Goal: Book appointment/travel/reservation

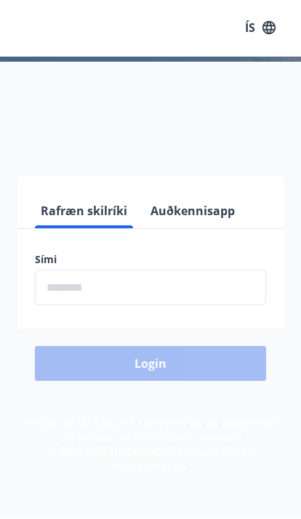
scroll to position [1, 0]
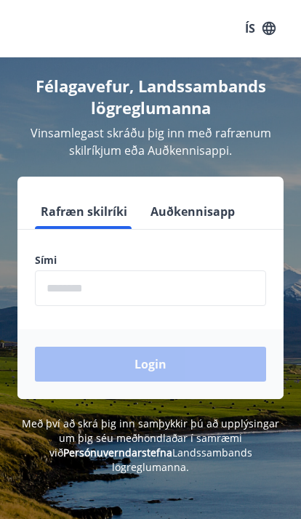
click at [239, 298] on input "phone" at bounding box center [150, 289] width 231 height 36
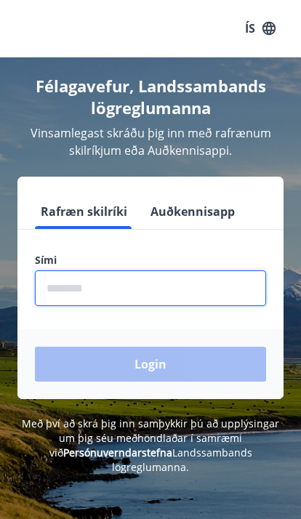
scroll to position [0, 0]
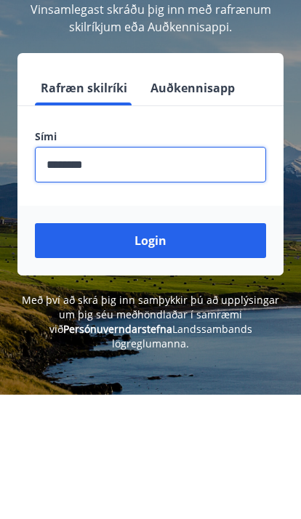
type input "********"
click at [236, 348] on button "Login" at bounding box center [150, 365] width 231 height 35
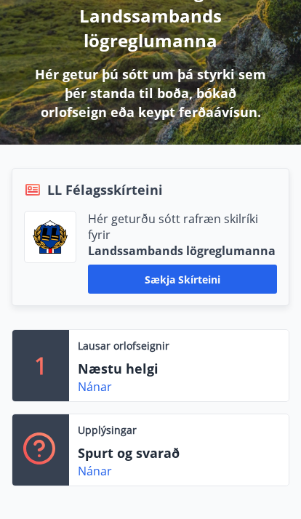
scroll to position [218, 0]
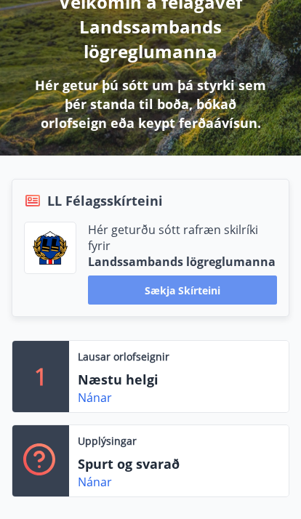
click at [244, 287] on button "Sækja skírteini" at bounding box center [182, 290] width 189 height 29
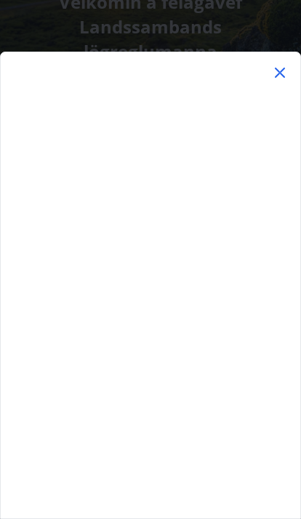
click at [283, 78] on icon at bounding box center [280, 73] width 10 height 10
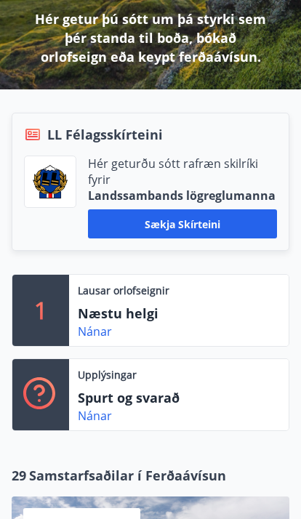
scroll to position [284, 0]
click at [226, 325] on div "Nánar" at bounding box center [179, 331] width 202 height 17
click at [203, 325] on div "Nánar" at bounding box center [179, 331] width 202 height 17
click at [107, 325] on link "Nánar" at bounding box center [95, 332] width 34 height 16
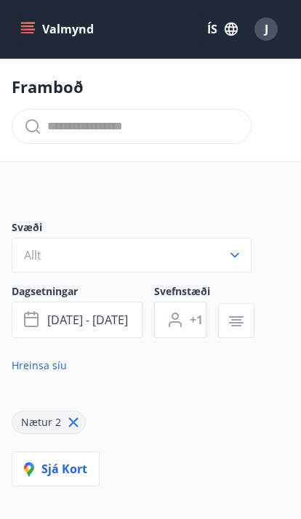
type input "*"
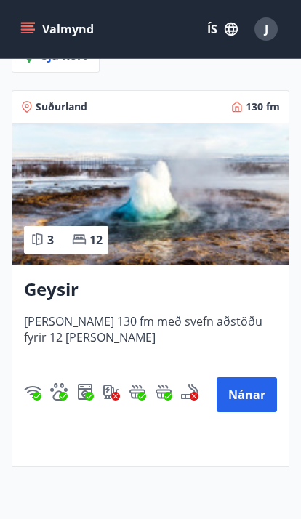
scroll to position [399, 0]
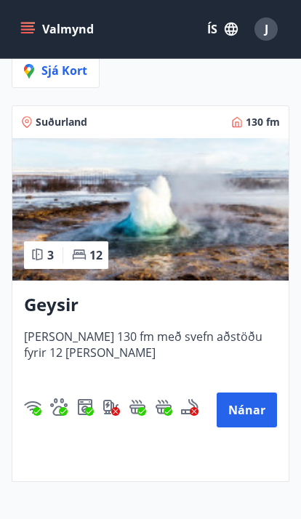
click at [248, 411] on button "Nánar" at bounding box center [247, 410] width 60 height 35
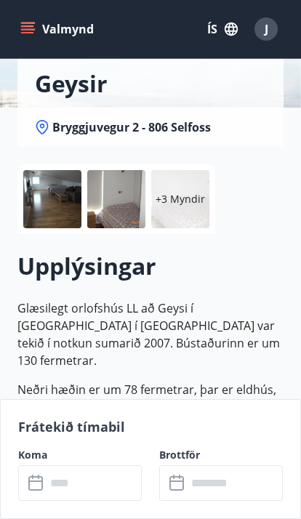
scroll to position [170, 0]
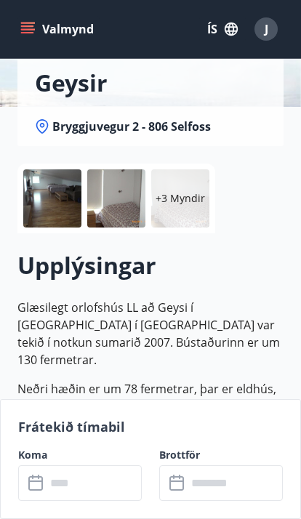
click at [33, 29] on icon "menu" at bounding box center [29, 28] width 16 height 1
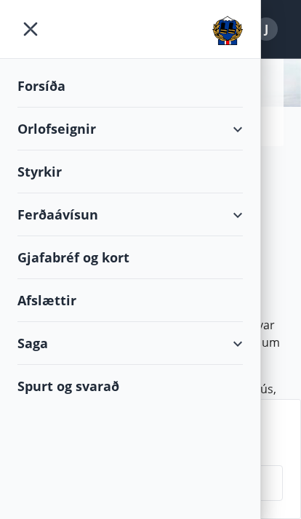
click at [179, 136] on div "Orlofseignir" at bounding box center [130, 129] width 226 height 43
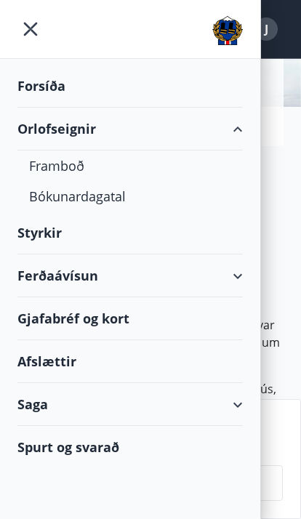
click at [113, 200] on div "Bókunardagatal" at bounding box center [130, 196] width 202 height 31
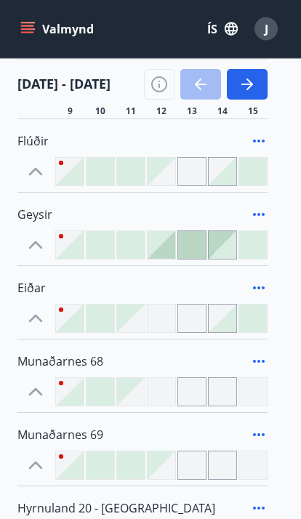
scroll to position [301, 0]
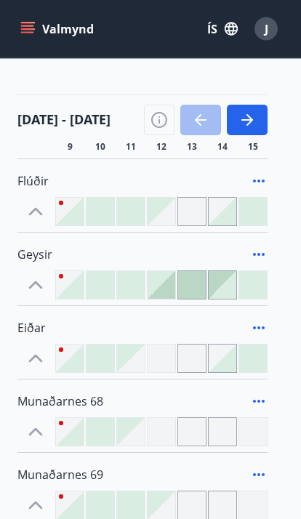
click at [252, 116] on icon "button" at bounding box center [247, 120] width 17 height 17
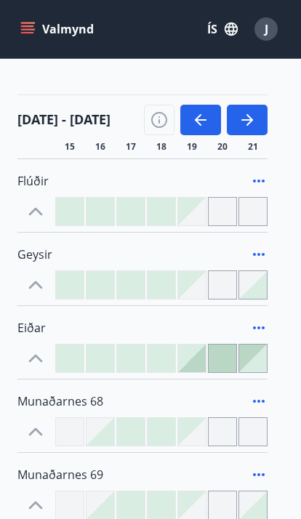
click at [256, 116] on button "button" at bounding box center [247, 120] width 41 height 31
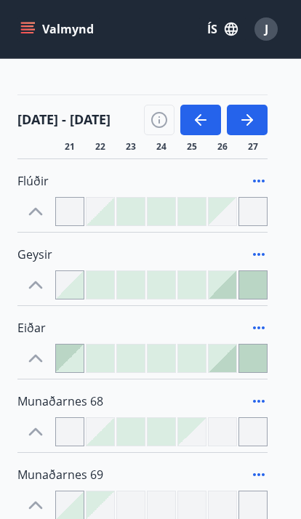
click at [254, 214] on div at bounding box center [253, 211] width 29 height 29
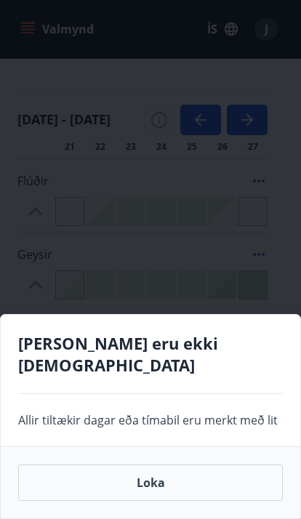
click at [201, 483] on button "Loka" at bounding box center [150, 483] width 265 height 36
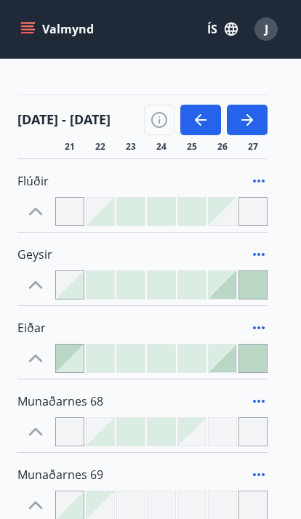
click at [199, 114] on icon "button" at bounding box center [200, 119] width 17 height 17
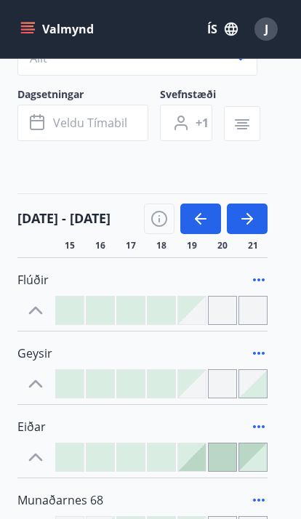
scroll to position [164, 0]
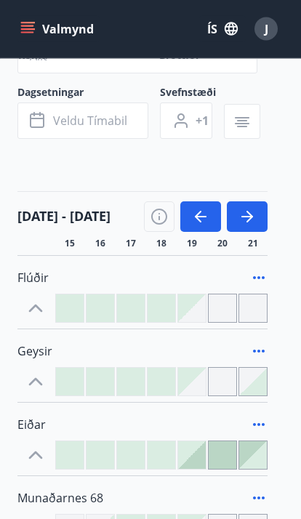
click at [41, 272] on span "Flúðir" at bounding box center [32, 279] width 31 height 16
click at [75, 94] on span "Dagsetningar" at bounding box center [88, 94] width 143 height 17
click at [34, 31] on icon "menu" at bounding box center [27, 29] width 15 height 15
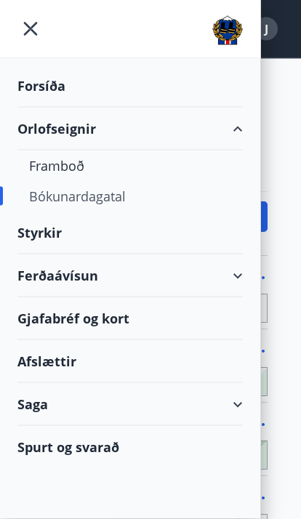
scroll to position [164, 0]
click at [91, 173] on div "Framboð" at bounding box center [130, 166] width 202 height 31
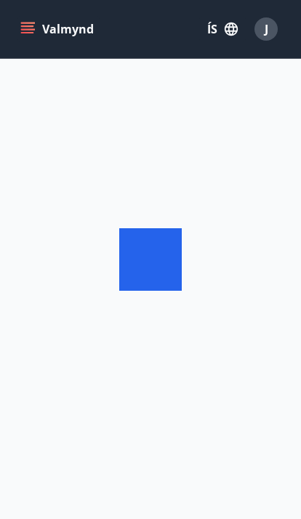
scroll to position [85, 0]
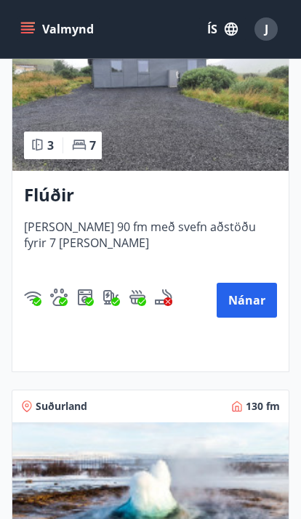
click at [253, 300] on button "Nánar" at bounding box center [247, 300] width 60 height 35
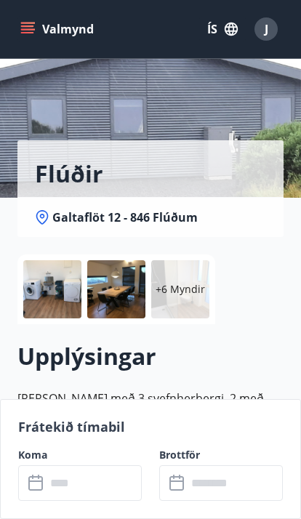
scroll to position [79, 0]
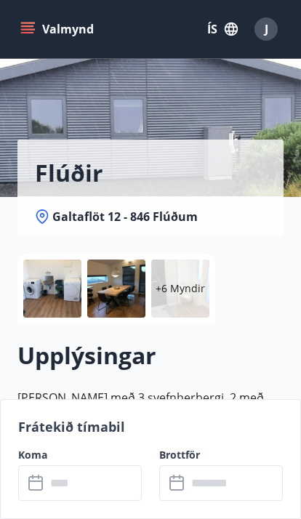
click at [108, 487] on input "text" at bounding box center [94, 484] width 96 height 36
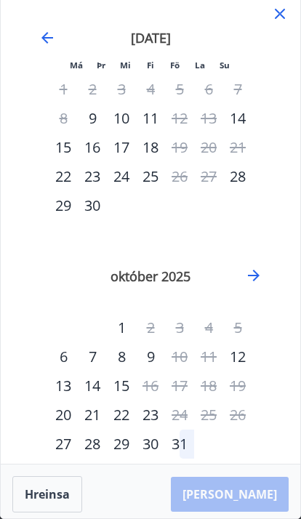
click at [286, 15] on icon at bounding box center [279, 13] width 17 height 17
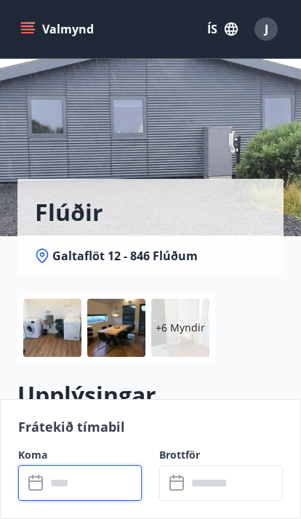
scroll to position [0, 0]
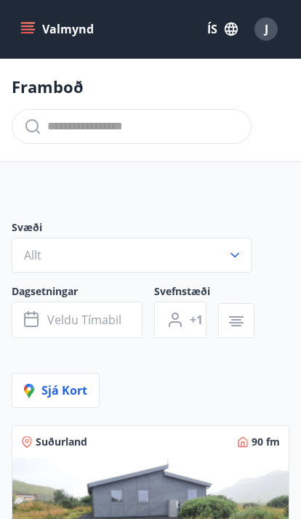
click at [183, 246] on button "Allt" at bounding box center [132, 255] width 240 height 35
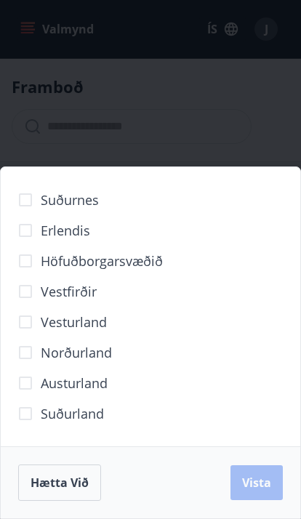
click at [249, 122] on div "Suðurnes Erlendis Höfuðborgarsvæðið Vestfirðir Vesturland Norðurland Austurland…" at bounding box center [150, 259] width 301 height 519
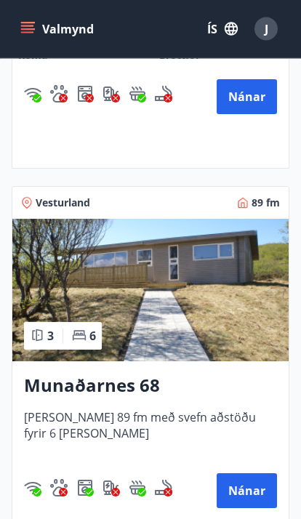
click at [223, 348] on img at bounding box center [150, 291] width 276 height 143
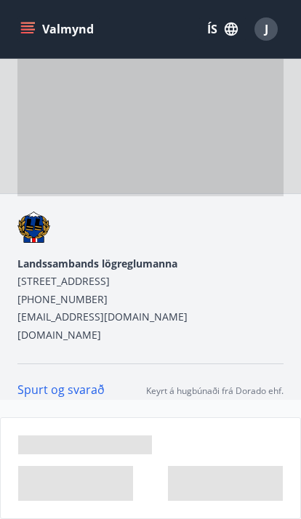
scroll to position [24, 0]
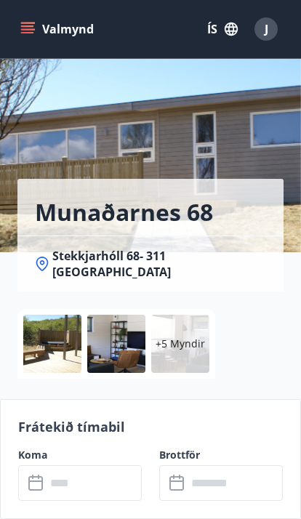
click at [116, 488] on input "text" at bounding box center [94, 484] width 96 height 36
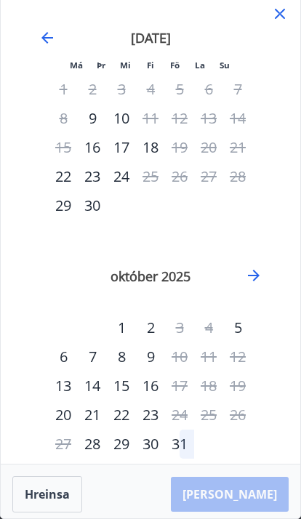
click at [279, 20] on icon at bounding box center [279, 13] width 17 height 17
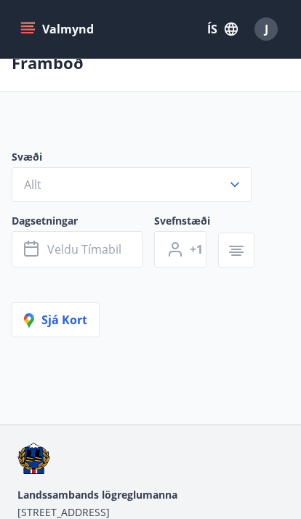
scroll to position [85, 0]
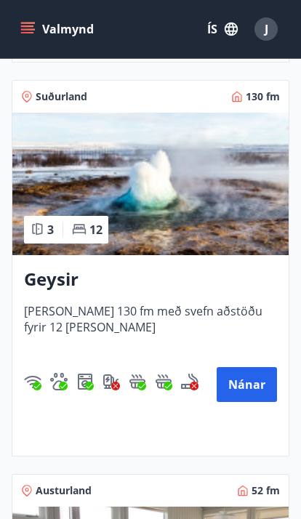
click at [251, 228] on img at bounding box center [150, 184] width 276 height 143
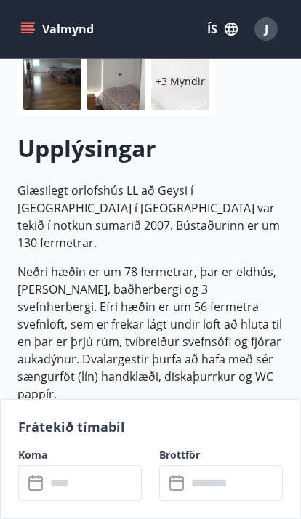
scroll to position [292, 0]
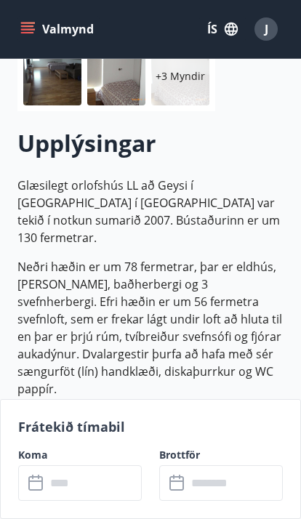
click at [107, 486] on input "text" at bounding box center [94, 484] width 96 height 36
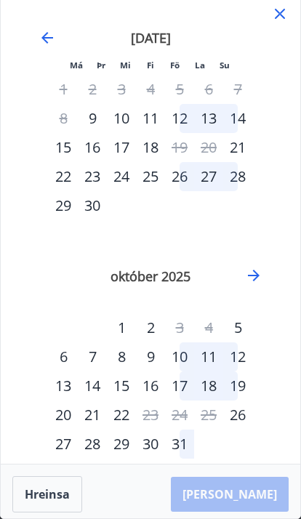
click at [182, 117] on div "12" at bounding box center [179, 118] width 29 height 29
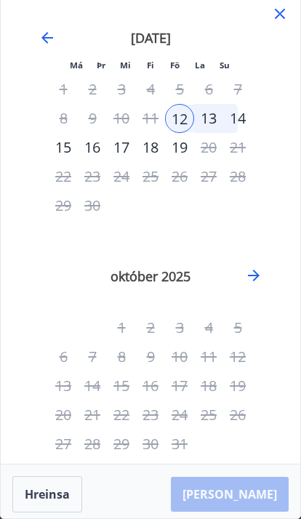
click at [247, 119] on div "14" at bounding box center [237, 118] width 29 height 29
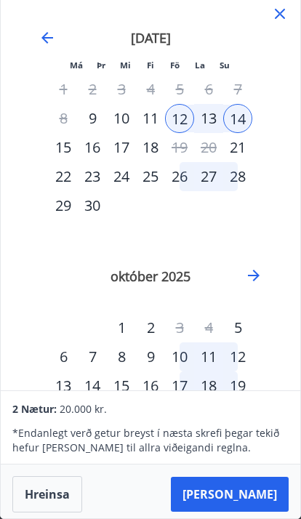
scroll to position [0, 0]
click at [209, 418] on div "2 Nætur: 20.000 kr." at bounding box center [150, 408] width 276 height 17
click at [78, 455] on div "* Endanlegt verð getur breyst í næsta skrefi þegar tekið hefur verið tillit til…" at bounding box center [150, 437] width 276 height 38
click at [79, 416] on span "20.000 kr." at bounding box center [83, 409] width 47 height 14
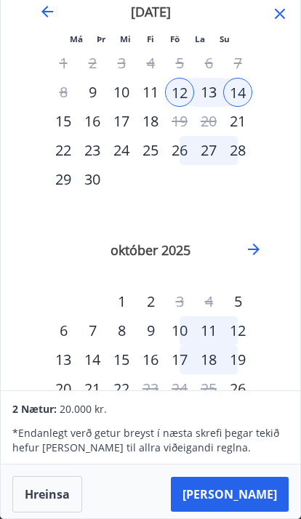
scroll to position [25, 0]
click at [178, 418] on div "2 Nætur: 20.000 kr." at bounding box center [150, 408] width 276 height 17
click at [161, 455] on div "* Endanlegt verð getur breyst í næsta skrefi þegar tekið hefur verið tillit til…" at bounding box center [150, 437] width 276 height 38
click at [73, 416] on span "20.000 kr." at bounding box center [83, 409] width 47 height 14
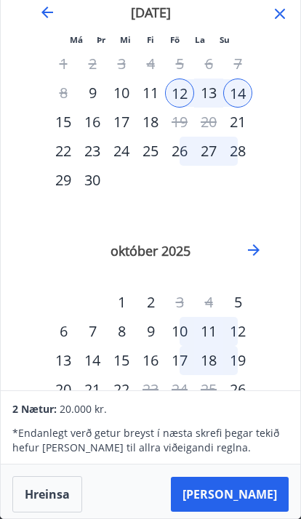
click at [72, 416] on span "20.000 kr." at bounding box center [83, 409] width 47 height 14
click at [50, 416] on span "2 Nætur:" at bounding box center [34, 409] width 44 height 14
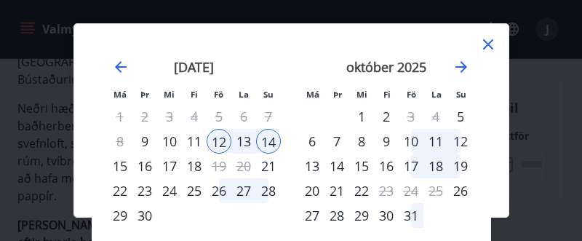
scroll to position [1, 0]
click at [300, 51] on icon at bounding box center [487, 44] width 17 height 17
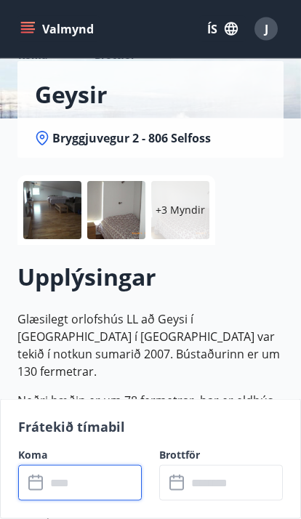
scroll to position [0, 0]
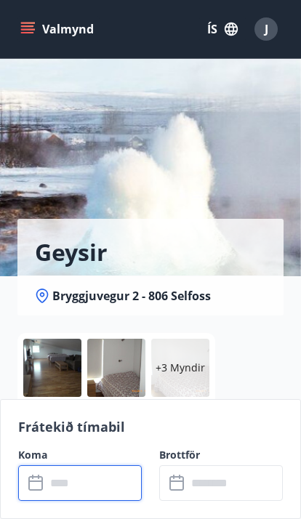
click at [105, 482] on input "text" at bounding box center [94, 484] width 96 height 36
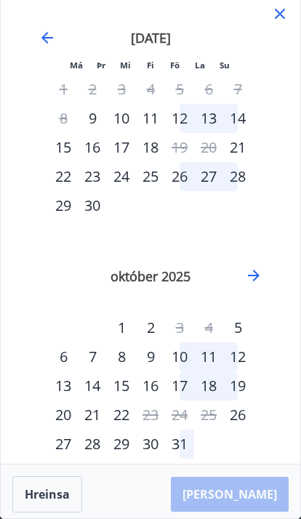
click at [191, 114] on div "12" at bounding box center [179, 118] width 29 height 29
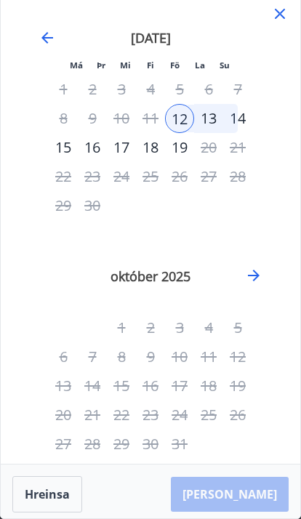
click at [248, 116] on div "14" at bounding box center [237, 118] width 29 height 29
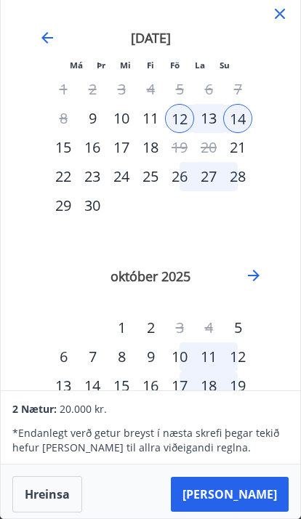
click at [85, 416] on span "20.000 kr." at bounding box center [83, 409] width 47 height 14
click at [69, 416] on span "20.000 kr." at bounding box center [83, 409] width 47 height 14
click at [242, 122] on div "14" at bounding box center [237, 118] width 29 height 29
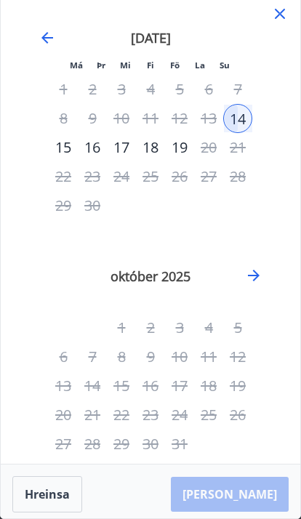
click at [180, 127] on div "12" at bounding box center [179, 118] width 29 height 29
click at [178, 125] on div "12" at bounding box center [179, 118] width 29 height 29
click at [287, 5] on icon at bounding box center [279, 13] width 17 height 17
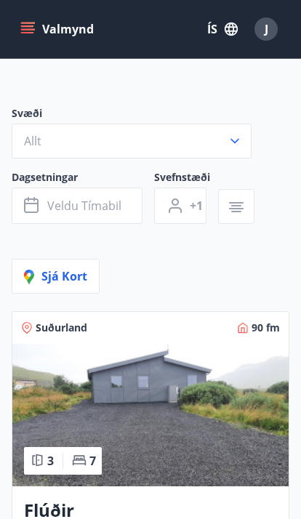
scroll to position [114, 0]
click at [103, 212] on span "Veldu tímabil" at bounding box center [84, 207] width 74 height 16
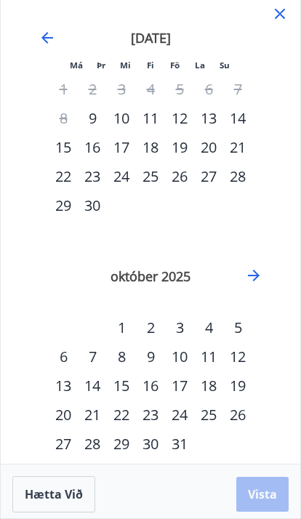
click at [186, 133] on div "12" at bounding box center [179, 118] width 29 height 29
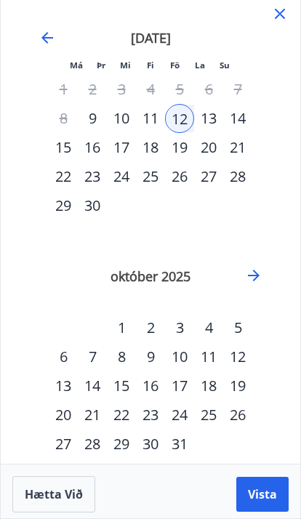
click at [252, 133] on div "14" at bounding box center [237, 118] width 29 height 29
click at [259, 498] on span "Vista" at bounding box center [262, 495] width 29 height 16
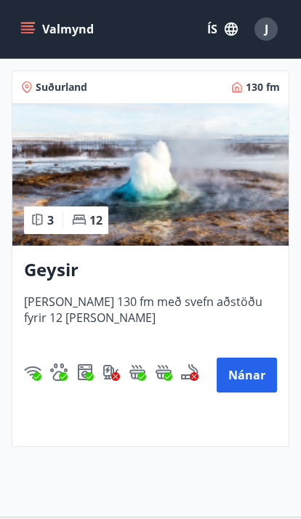
click at [259, 359] on button "Nánar" at bounding box center [247, 375] width 60 height 35
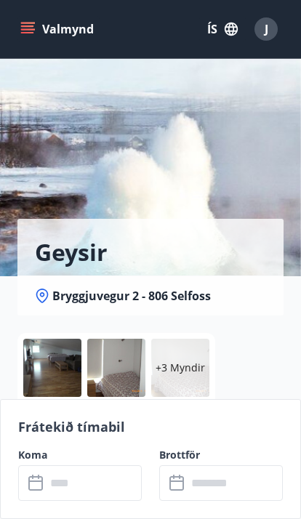
click at [101, 489] on input "text" at bounding box center [94, 484] width 96 height 36
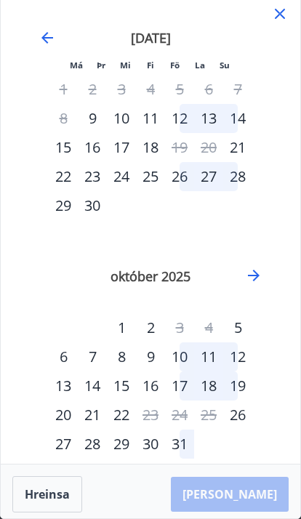
click at [183, 119] on div "12" at bounding box center [179, 118] width 29 height 29
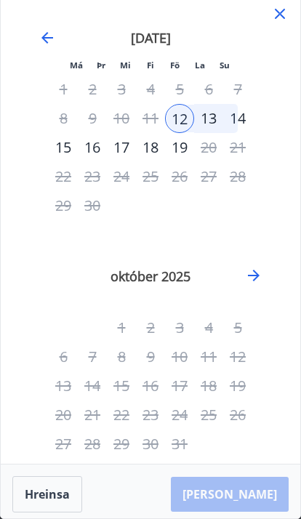
click at [242, 118] on div "14" at bounding box center [237, 118] width 29 height 29
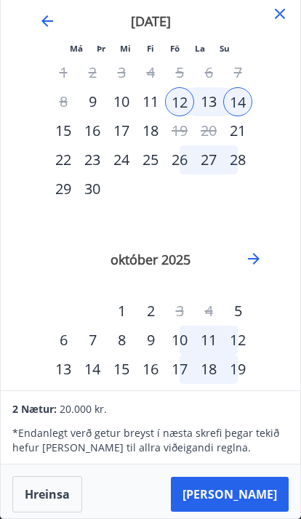
scroll to position [27, 0]
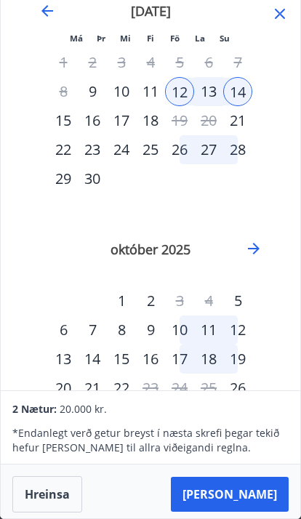
click at [221, 455] on div "* Endanlegt verð getur breyst í næsta skrefi þegar tekið hefur verið tillit til…" at bounding box center [150, 437] width 276 height 38
click at [236, 455] on p "* Endanlegt verð getur breyst í næsta skrefi þegar tekið hefur verið tillit til…" at bounding box center [150, 440] width 276 height 29
click at [242, 375] on div "26" at bounding box center [237, 388] width 29 height 29
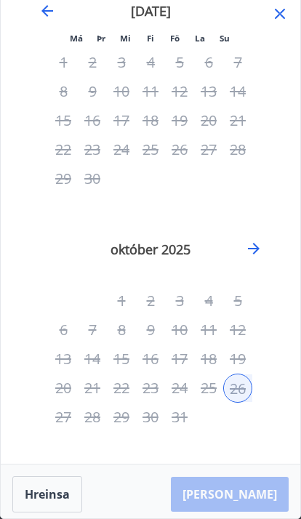
scroll to position [0, 0]
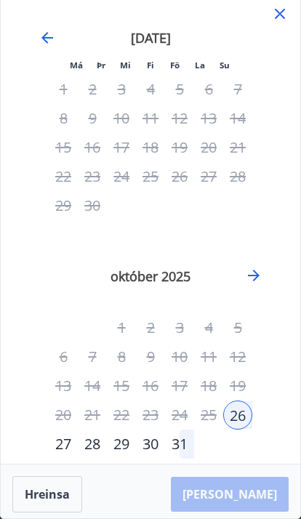
click at [279, 14] on icon at bounding box center [280, 14] width 2 height 2
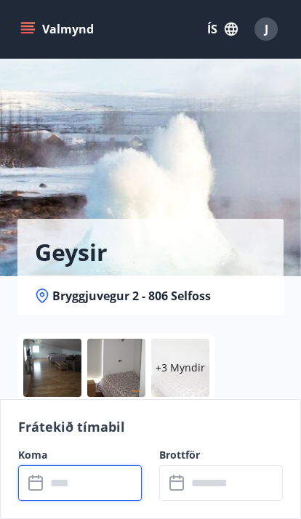
click at [20, 28] on button "Valmynd" at bounding box center [58, 29] width 82 height 26
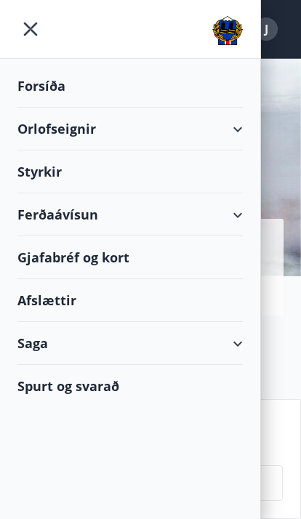
click at [220, 126] on div "Orlofseignir" at bounding box center [130, 129] width 226 height 43
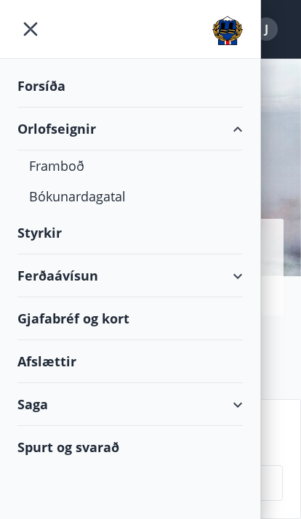
click at [167, 196] on div "Bókunardagatal" at bounding box center [130, 196] width 202 height 31
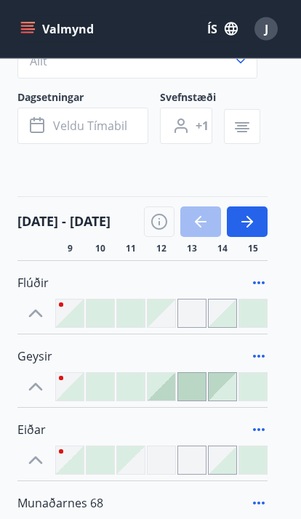
scroll to position [159, 0]
click at [167, 396] on div at bounding box center [162, 387] width 28 height 28
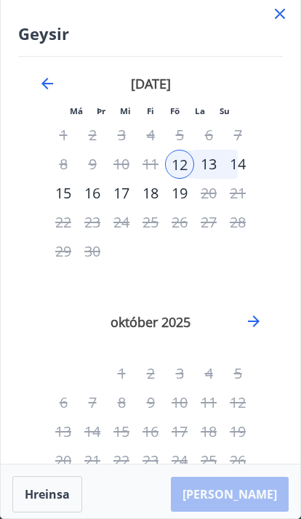
click at [241, 160] on div "14" at bounding box center [237, 164] width 29 height 29
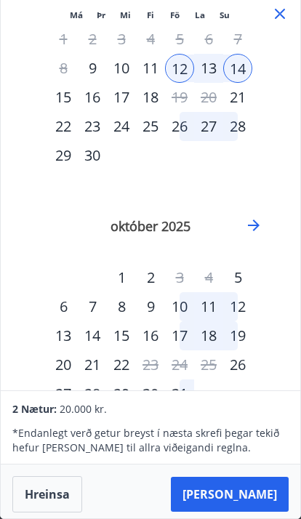
scroll to position [96, 0]
click at [275, 418] on div "2 Nætur: 20.000 kr." at bounding box center [150, 408] width 276 height 17
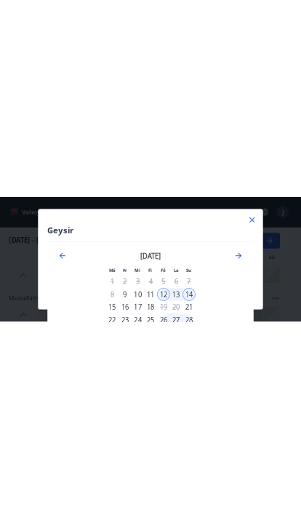
scroll to position [0, 0]
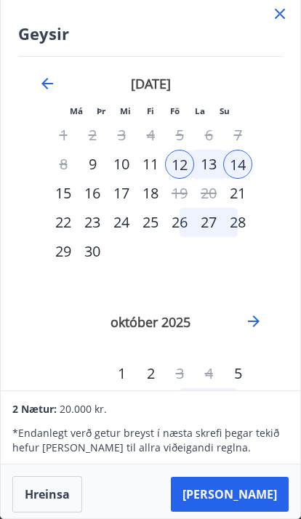
click at [31, 455] on div "* Endanlegt verð getur breyst í næsta skrefi þegar tekið hefur verið tillit til…" at bounding box center [150, 437] width 276 height 38
click at [288, 9] on icon at bounding box center [279, 13] width 17 height 17
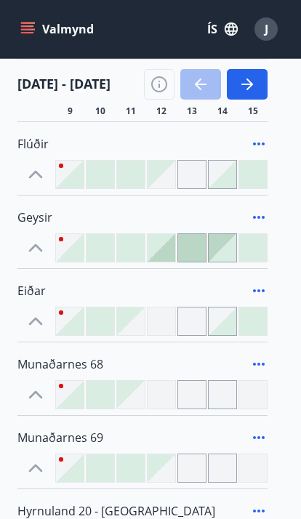
click at [165, 256] on div at bounding box center [162, 248] width 28 height 28
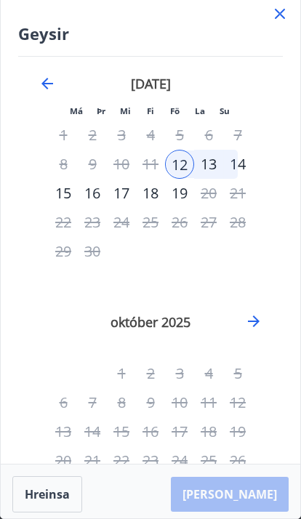
click at [250, 161] on div "14" at bounding box center [237, 164] width 29 height 29
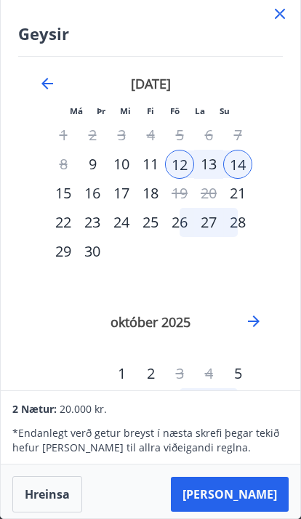
click at [256, 320] on icon "Move forward to switch to the next month." at bounding box center [253, 321] width 17 height 17
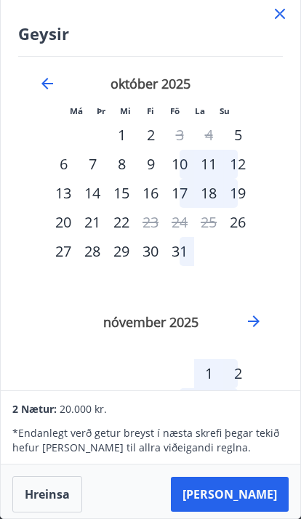
click at [258, 330] on icon "Move forward to switch to the next month." at bounding box center [253, 321] width 17 height 17
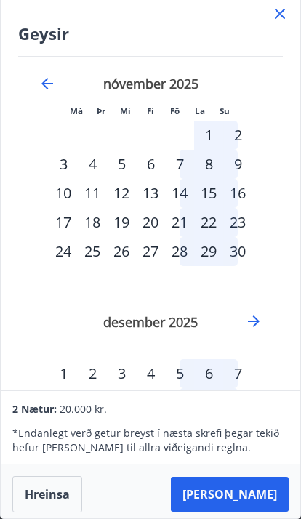
click at [226, 455] on p "* Endanlegt verð getur breyst í næsta skrefi þegar tekið hefur verið tillit til…" at bounding box center [150, 440] width 276 height 29
click at [182, 455] on p "* Endanlegt verð getur breyst í næsta skrefi þegar tekið hefur verið tillit til…" at bounding box center [150, 440] width 276 height 29
click at [270, 455] on p "* Endanlegt verð getur breyst í næsta skrefi þegar tekið hefur verið tillit til…" at bounding box center [150, 440] width 276 height 29
click at [267, 418] on div "2 Nætur: 20.000 kr." at bounding box center [150, 408] width 276 height 17
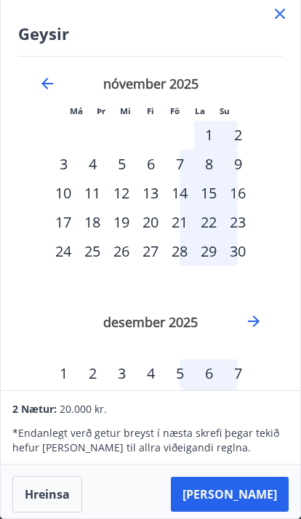
click at [55, 90] on icon "Move backward to switch to the previous month." at bounding box center [47, 83] width 17 height 17
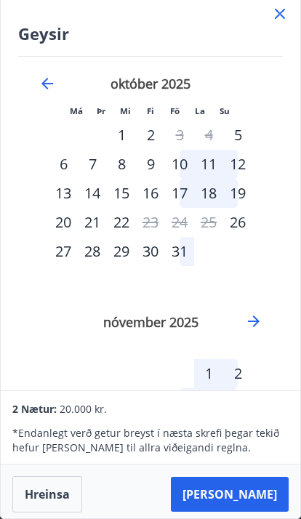
click at [34, 71] on div "september 2025 1 2 3 4 5 6 7 8 9 10 11 12 13 14 15 16 17 18 19 20 21 22 23 24 2…" at bounding box center [150, 295] width 265 height 477
click at [46, 92] on icon "Move backward to switch to the previous month." at bounding box center [47, 83] width 17 height 17
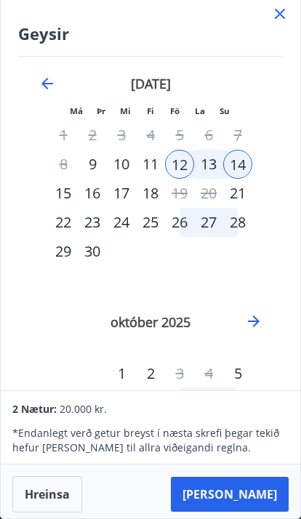
click at [244, 455] on p "* Endanlegt verð getur breyst í næsta skrefi þegar tekið hefur verið tillit til…" at bounding box center [150, 440] width 276 height 29
click at [266, 455] on div "* Endanlegt verð getur breyst í næsta skrefi þegar tekið hefur verið tillit til…" at bounding box center [150, 437] width 276 height 38
click at [274, 26] on div at bounding box center [279, 16] width 17 height 22
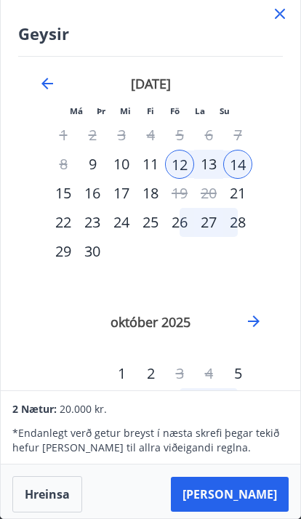
click at [286, 13] on icon at bounding box center [279, 13] width 17 height 17
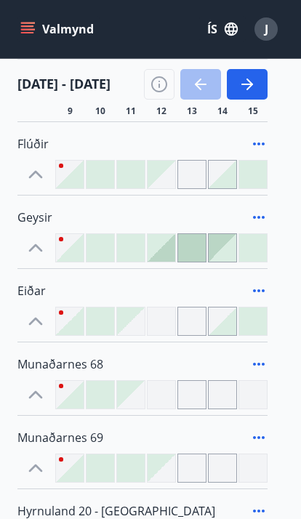
click at [168, 258] on div at bounding box center [162, 248] width 28 height 28
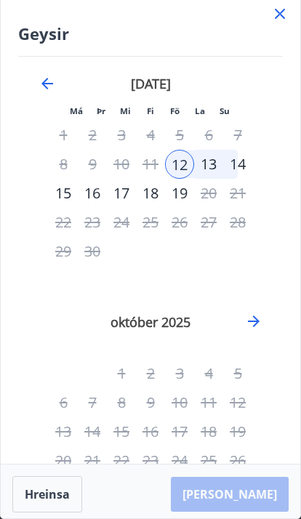
click at [242, 162] on div "14" at bounding box center [237, 164] width 29 height 29
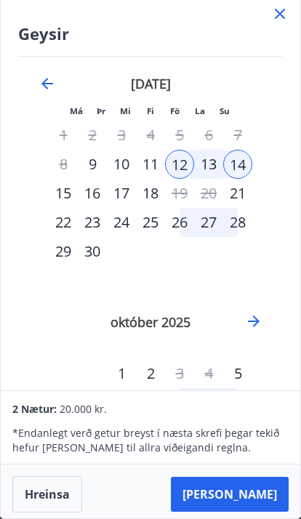
click at [213, 455] on p "* Endanlegt verð getur breyst í næsta skrefi þegar tekið hefur verið tillit til…" at bounding box center [150, 440] width 276 height 29
click at [212, 455] on p "* Endanlegt verð getur breyst í næsta skrefi þegar tekið hefur verið tillit til…" at bounding box center [150, 440] width 276 height 29
click at [273, 21] on icon at bounding box center [279, 13] width 17 height 17
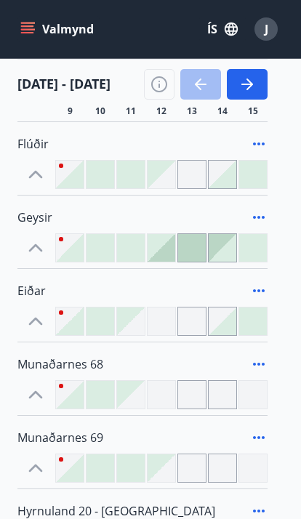
click at [26, 33] on icon "menu" at bounding box center [27, 32] width 13 height 1
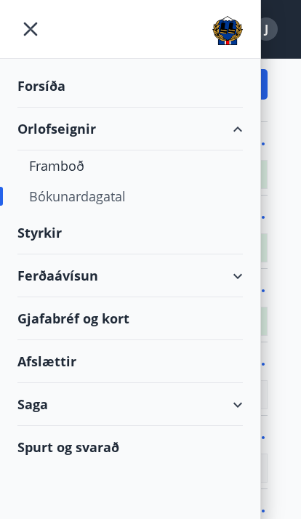
click at [42, 199] on div "Bókunardagatal" at bounding box center [130, 196] width 202 height 31
click at [41, 161] on div "Framboð" at bounding box center [130, 166] width 202 height 31
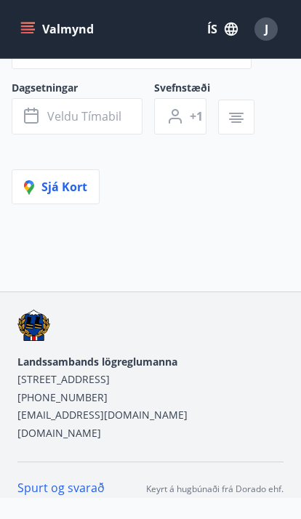
scroll to position [85, 0]
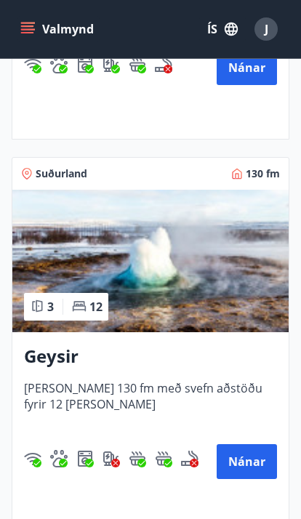
click at [248, 470] on button "Nánar" at bounding box center [247, 462] width 60 height 35
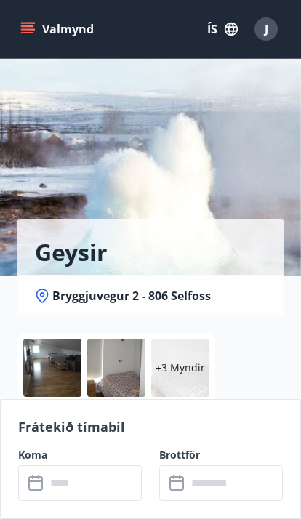
click at [36, 489] on icon at bounding box center [36, 483] width 17 height 17
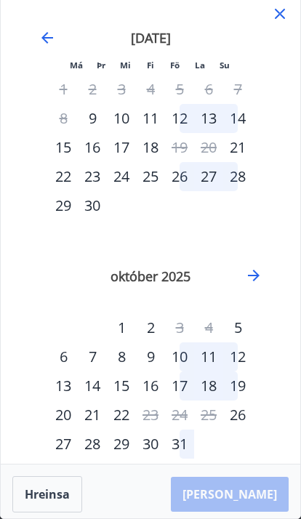
click at [180, 124] on div "12" at bounding box center [179, 118] width 29 height 29
click at [176, 125] on div "12" at bounding box center [179, 118] width 29 height 29
click at [181, 124] on div "12" at bounding box center [179, 118] width 29 height 29
click at [185, 114] on div "12" at bounding box center [179, 118] width 29 height 29
click at [186, 113] on div "12" at bounding box center [179, 118] width 29 height 29
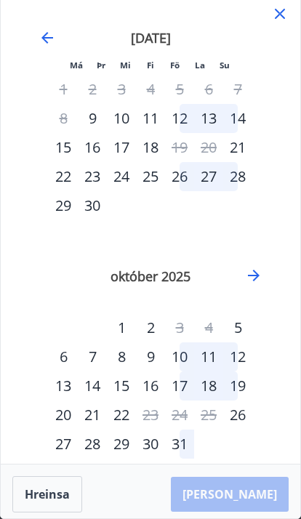
click at [180, 115] on div "12" at bounding box center [179, 118] width 29 height 29
click at [182, 112] on div "12" at bounding box center [179, 118] width 29 height 29
click at [245, 124] on div "14" at bounding box center [237, 118] width 29 height 29
click at [60, 33] on div "[DATE]" at bounding box center [151, 43] width 204 height 64
click at [295, 7] on div "Má Þr Mi Fi Fö La Su ágúst 2025 1 2 3 4 5 6 7 8 9 10 11 12 13 14 15 16 17 18 19…" at bounding box center [151, 228] width 300 height 471
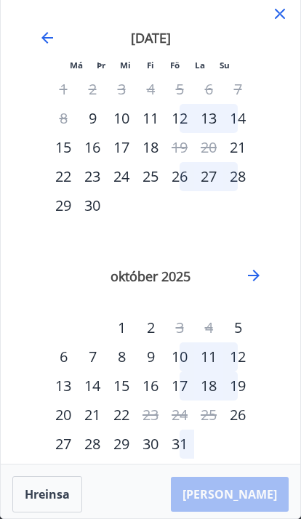
click at [268, 20] on div "ágúst 2025 1 2 3 4 5 6 7 8 9 10 11 12 13 14 15 16 17 18 19 20 21 22 23 24 25 26…" at bounding box center [150, 249] width 265 height 477
click at [295, 1] on div "Má Þr Mi Fi Fö La Su ágúst 2025 1 2 3 4 5 6 7 8 9 10 11 12 13 14 15 16 17 18 19…" at bounding box center [151, 228] width 300 height 471
click at [294, 1] on div "Má Þr Mi Fi Fö La Su ágúst 2025 1 2 3 4 5 6 7 8 9 10 11 12 13 14 15 16 17 18 19…" at bounding box center [151, 228] width 300 height 471
click at [287, 10] on icon at bounding box center [279, 13] width 17 height 17
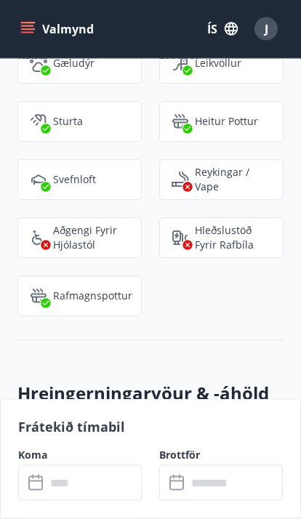
click at [97, 493] on input "text" at bounding box center [94, 484] width 96 height 36
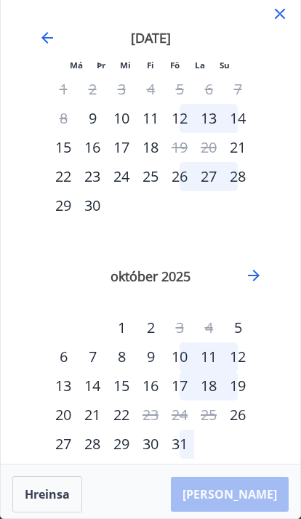
click at [185, 116] on div "12" at bounding box center [179, 118] width 29 height 29
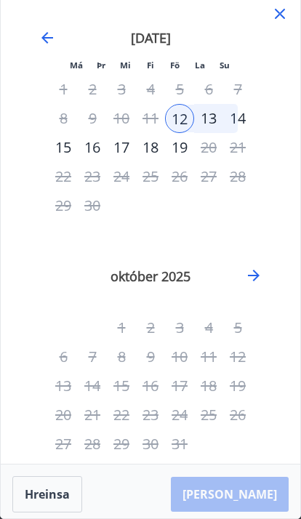
click at [259, 480] on div "október 2025 1 2 3 4 5 6 7 8 9 10 11 12 13 14 15 16 17 18 19 20 21 22 23 24 25 …" at bounding box center [150, 369] width 223 height 239
click at [245, 121] on div "14" at bounding box center [237, 118] width 29 height 29
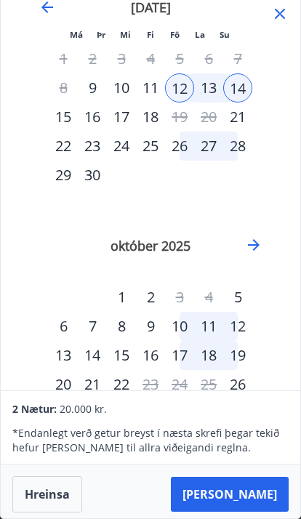
scroll to position [30, 0]
click at [251, 455] on p "* Endanlegt verð getur breyst í næsta skrefi þegar tekið hefur verið tillit til…" at bounding box center [150, 440] width 276 height 29
click at [236, 418] on div "2 Nætur: 20.000 kr." at bounding box center [150, 408] width 276 height 17
click at [274, 14] on icon at bounding box center [279, 13] width 17 height 17
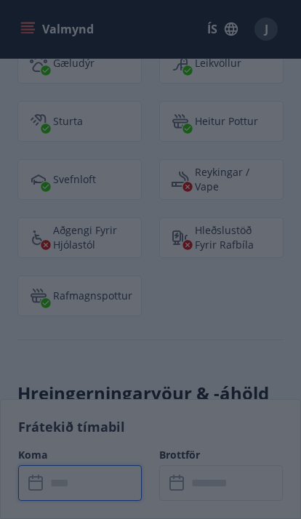
scroll to position [0, 0]
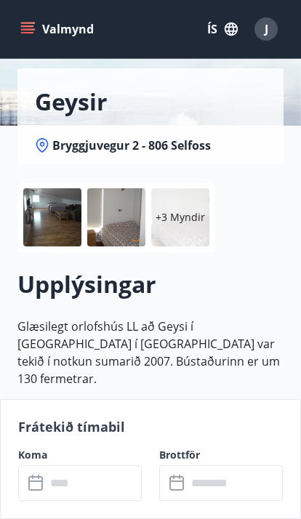
scroll to position [151, 0]
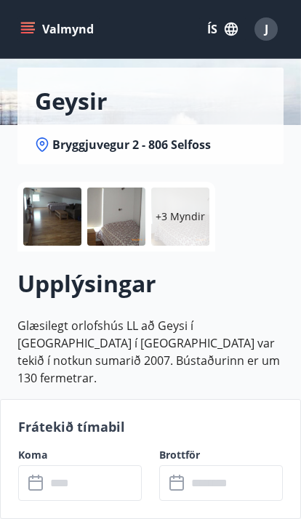
click at [100, 485] on input "text" at bounding box center [94, 484] width 96 height 36
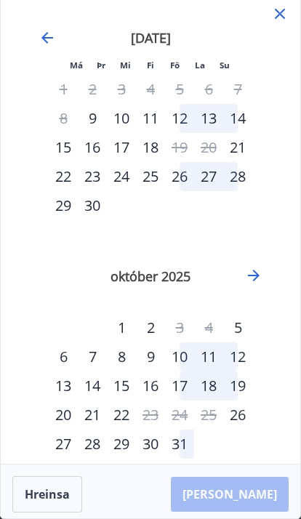
click at [182, 119] on div "12" at bounding box center [179, 118] width 29 height 29
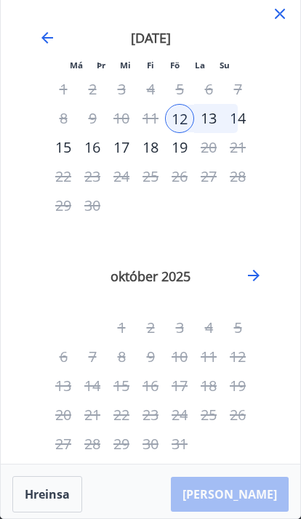
click at [247, 122] on div "14" at bounding box center [237, 118] width 29 height 29
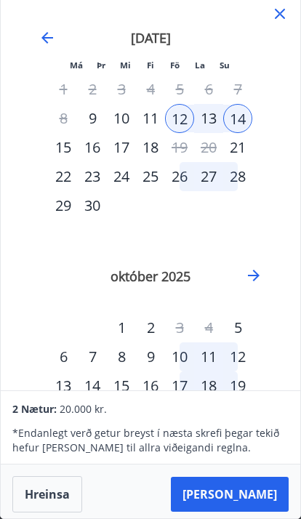
click at [237, 114] on div "14" at bounding box center [237, 118] width 29 height 29
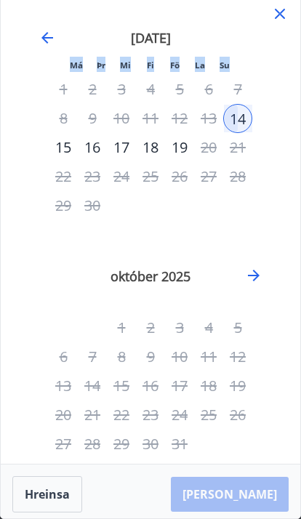
click at [175, 129] on div "12" at bounding box center [179, 118] width 29 height 29
click at [187, 122] on div "12" at bounding box center [179, 118] width 29 height 29
click at [287, 17] on icon at bounding box center [279, 13] width 17 height 17
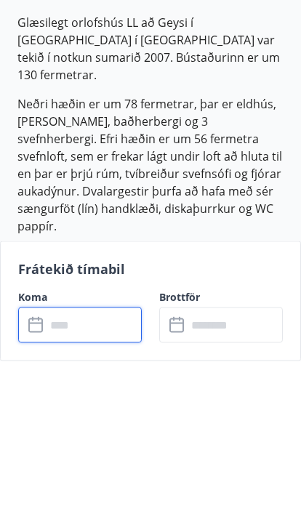
scroll to position [455, 0]
